Goal: Answer question/provide support

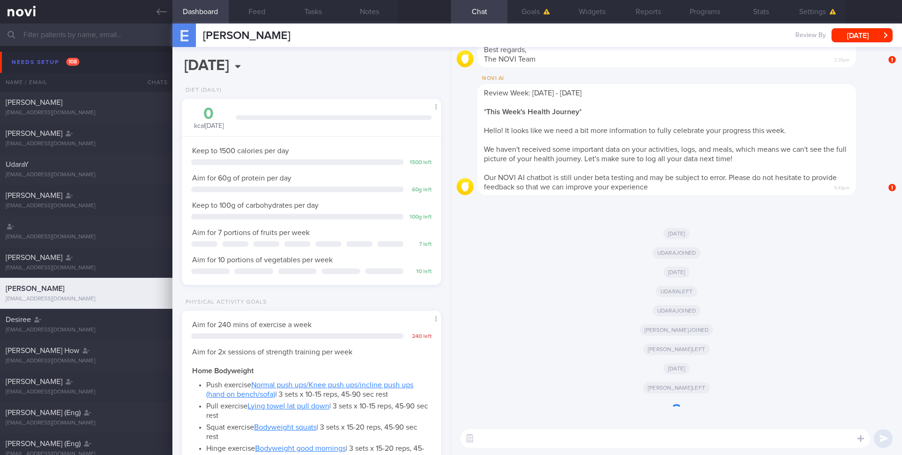
scroll to position [123, 247]
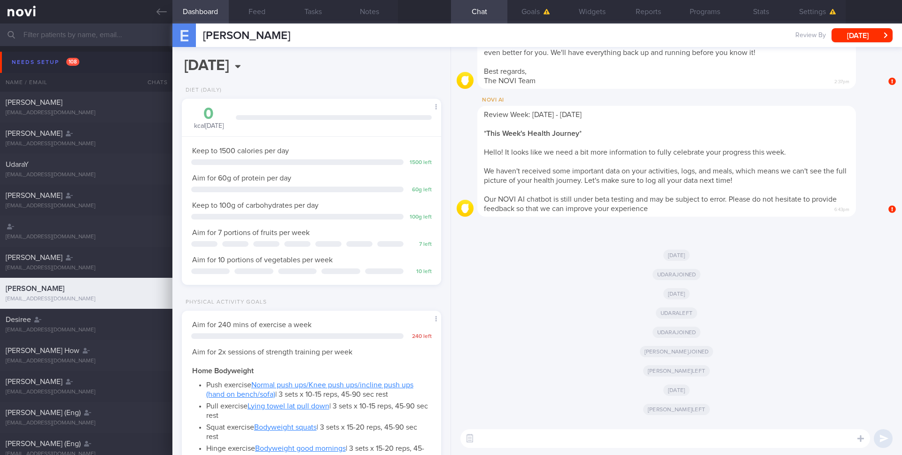
click at [60, 33] on input "text" at bounding box center [451, 34] width 902 height 23
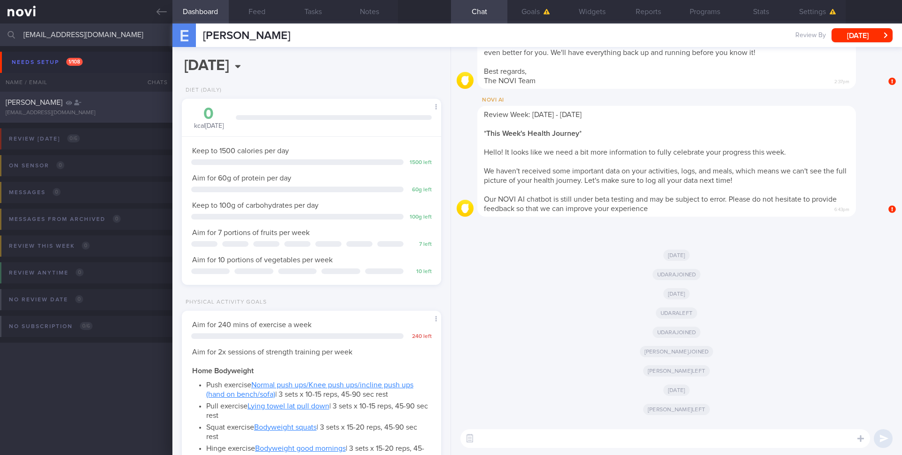
type input "[EMAIL_ADDRESS][DOMAIN_NAME]"
click at [88, 110] on div "[EMAIL_ADDRESS][DOMAIN_NAME]" at bounding box center [86, 113] width 161 height 7
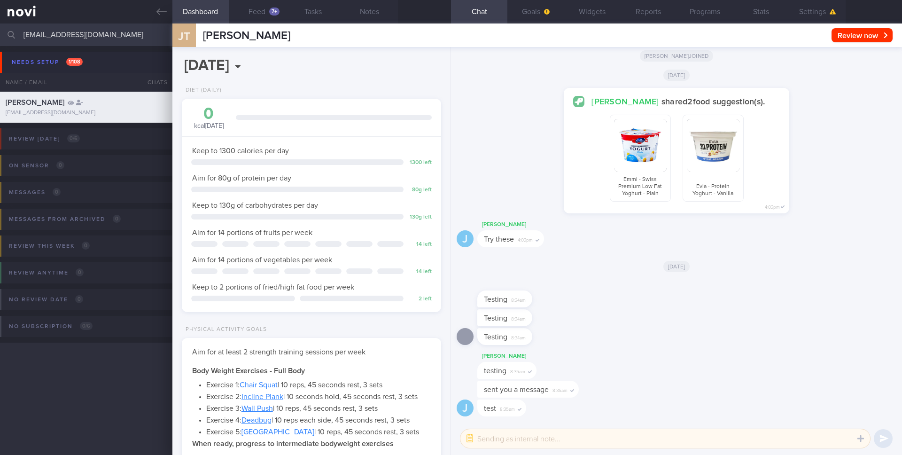
scroll to position [123, 247]
click at [258, 13] on button "Feed 7+" at bounding box center [257, 11] width 56 height 23
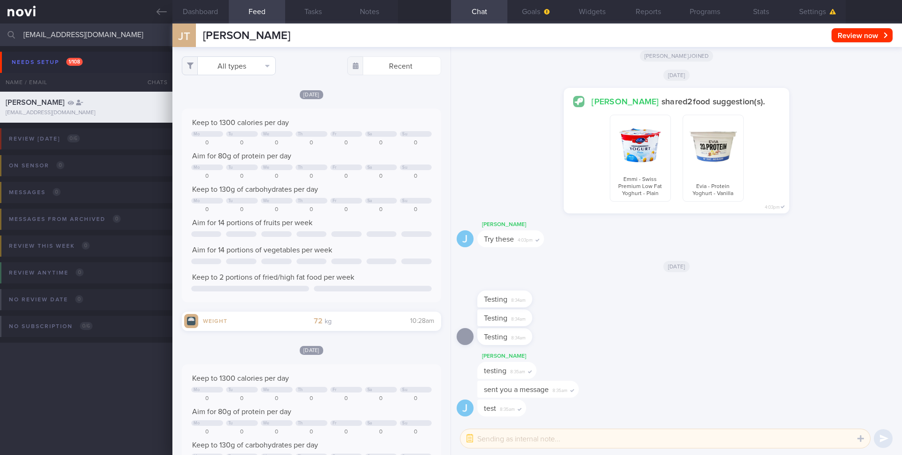
scroll to position [123, 247]
click at [255, 60] on button "All types" at bounding box center [229, 65] width 94 height 19
click at [218, 98] on button "Activity" at bounding box center [228, 98] width 93 height 14
checkbox input "false"
click at [216, 111] on button "Glucose" at bounding box center [228, 112] width 93 height 14
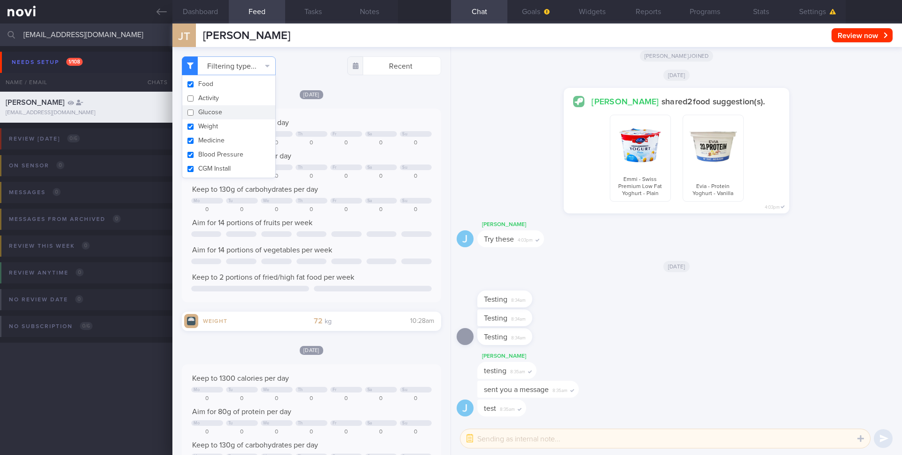
checkbox input "false"
click at [210, 132] on button "Weight" at bounding box center [228, 126] width 93 height 14
checkbox input "false"
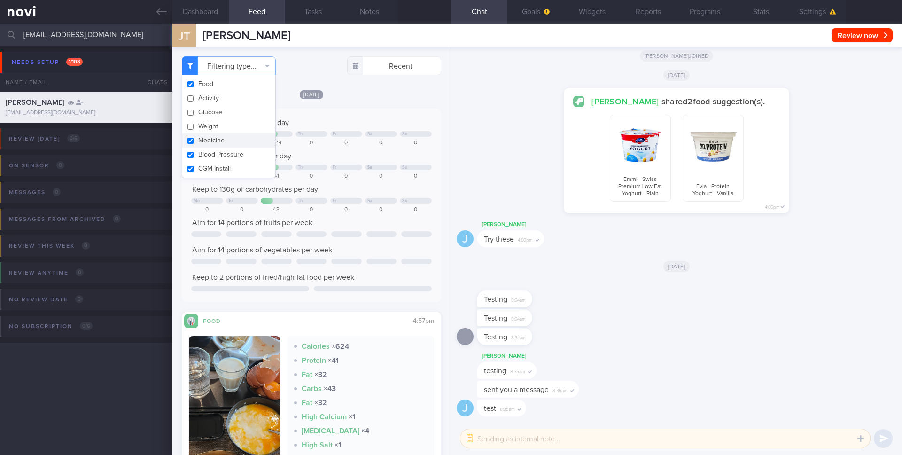
click at [210, 139] on button "Medicine" at bounding box center [228, 140] width 93 height 14
checkbox input "false"
click at [210, 149] on button "Blood Pressure" at bounding box center [228, 155] width 93 height 14
checkbox input "false"
click at [210, 172] on button "CGM Install" at bounding box center [228, 169] width 93 height 14
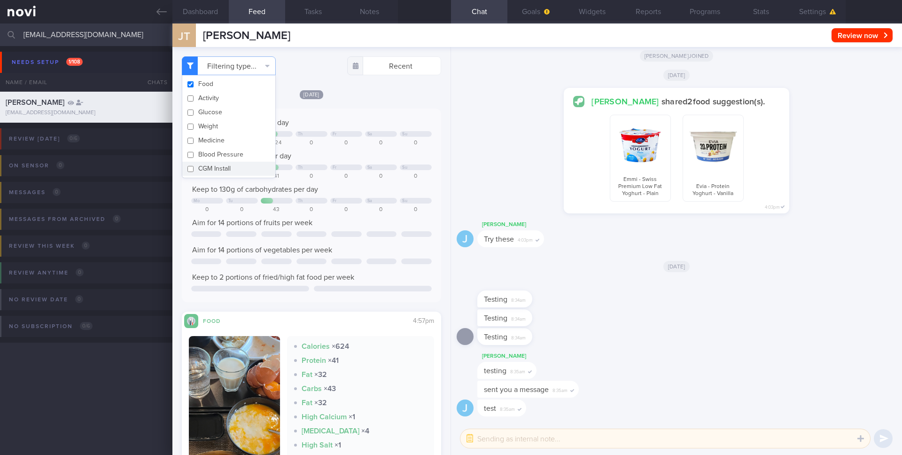
checkbox input "false"
click at [343, 302] on div "Keep to 1300 calories per day Mo Tu Th Fr Sa Su 0 0 624 0 0 0 0 Aim for 80g of …" at bounding box center [311, 206] width 259 height 194
click at [80, 25] on input "[EMAIL_ADDRESS][DOMAIN_NAME]" at bounding box center [451, 34] width 902 height 23
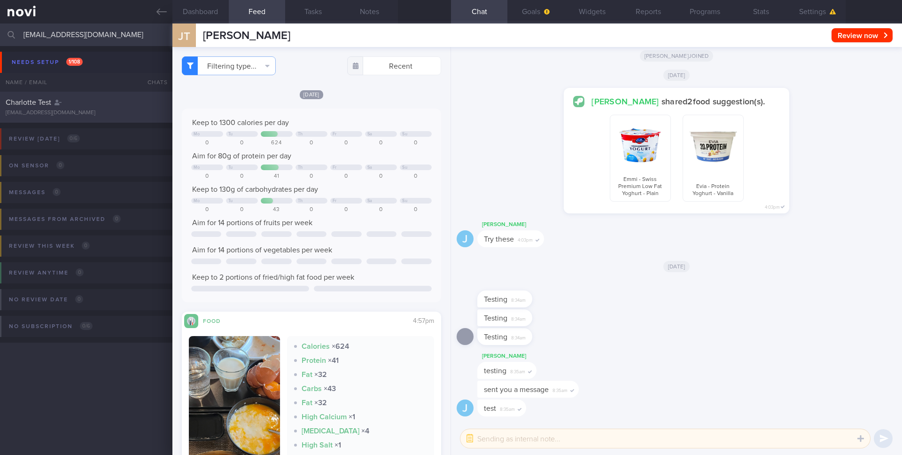
type input "[EMAIL_ADDRESS][DOMAIN_NAME]"
click at [82, 109] on div "Charlotte Test [EMAIL_ADDRESS][DOMAIN_NAME]" at bounding box center [86, 107] width 172 height 19
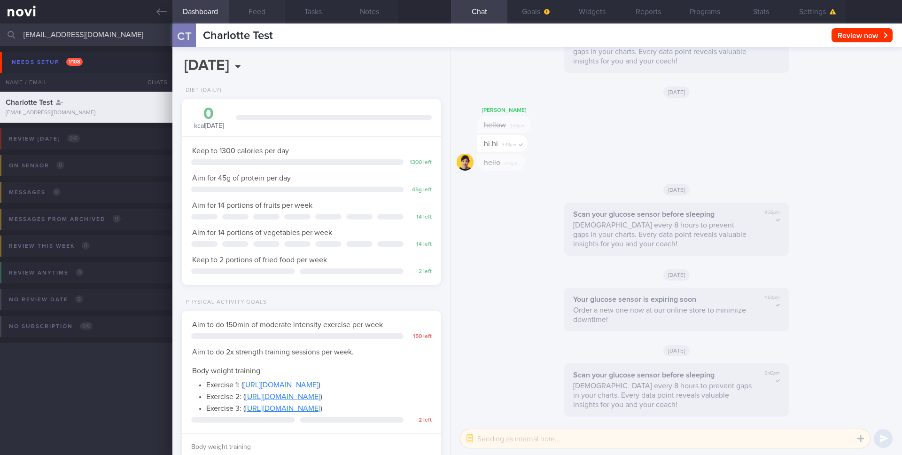
scroll to position [123, 247]
click at [254, 11] on button "Feed" at bounding box center [257, 11] width 56 height 23
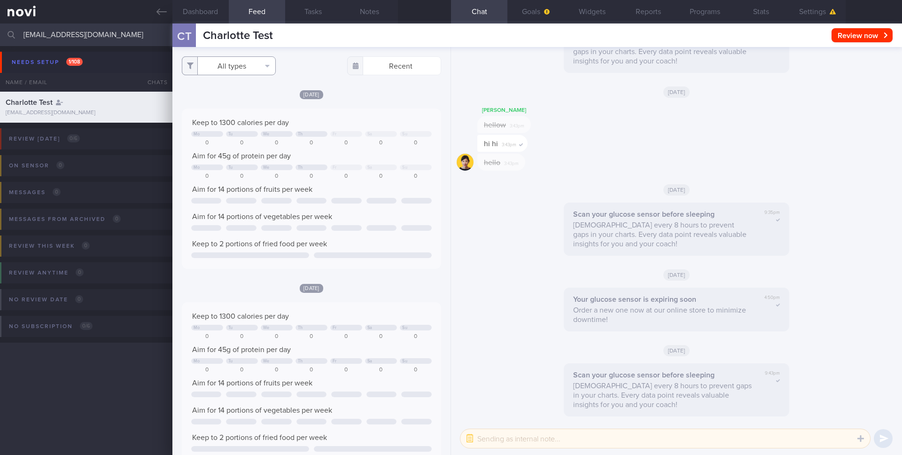
click at [228, 67] on button "All types" at bounding box center [229, 65] width 94 height 19
click at [214, 97] on button "Activity" at bounding box center [228, 98] width 93 height 14
checkbox input "false"
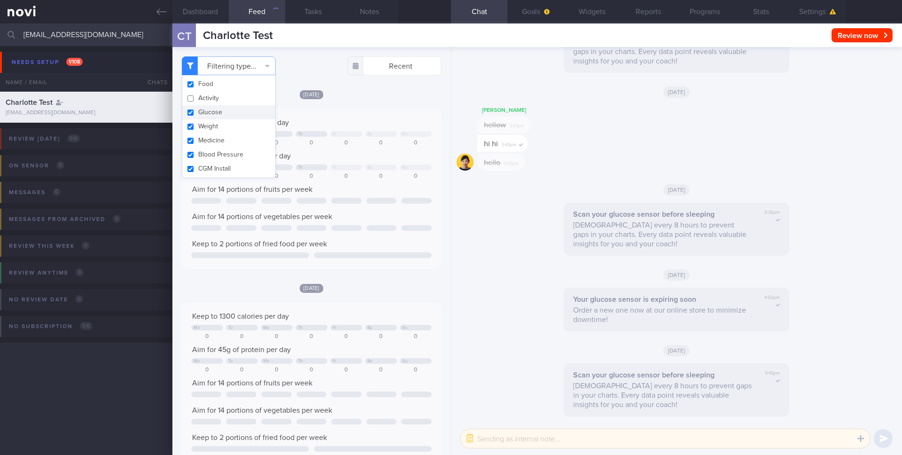
scroll to position [157, 251]
click at [208, 118] on button "Glucose" at bounding box center [228, 112] width 93 height 14
checkbox input "false"
click at [208, 126] on button "Weight" at bounding box center [228, 126] width 93 height 14
checkbox input "false"
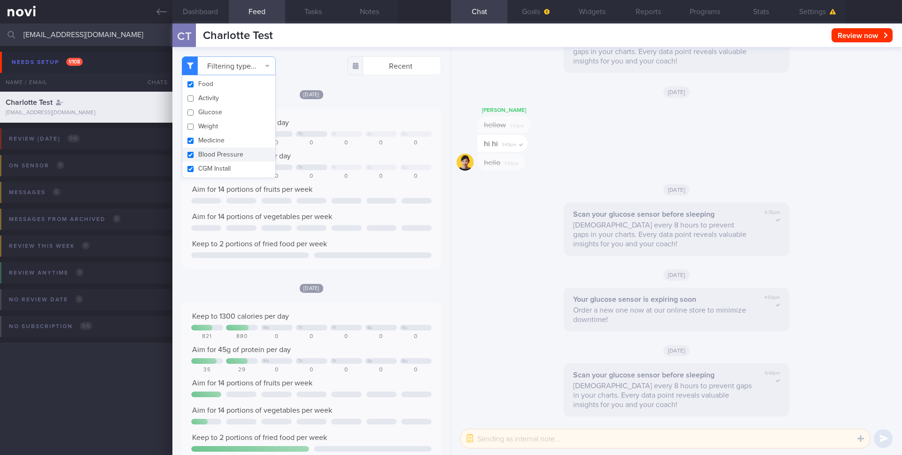
click at [205, 148] on button "Blood Pressure" at bounding box center [228, 155] width 93 height 14
checkbox input "false"
click at [209, 137] on button "Medicine" at bounding box center [228, 140] width 93 height 14
checkbox input "false"
click at [209, 167] on button "CGM Install" at bounding box center [228, 169] width 93 height 14
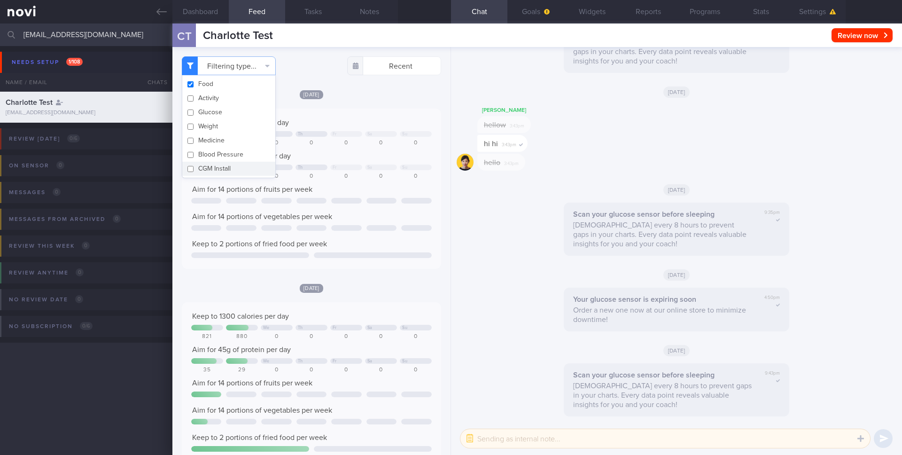
checkbox input "false"
click at [367, 99] on div "[DATE]" at bounding box center [311, 94] width 259 height 10
click at [249, 71] on button "Filtering type..." at bounding box center [229, 65] width 94 height 19
click at [324, 81] on div "Filtering type... Food Activity Glucose Weight Medicine [MEDICAL_DATA] [MEDICAL…" at bounding box center [311, 251] width 278 height 408
click at [310, 115] on div "Keep to 1300 calories per day Mo Tu We Th Fr Sa Su 0 0 0 0 0 0 0 Aim for 45g of…" at bounding box center [311, 189] width 259 height 160
